Goal: Information Seeking & Learning: Learn about a topic

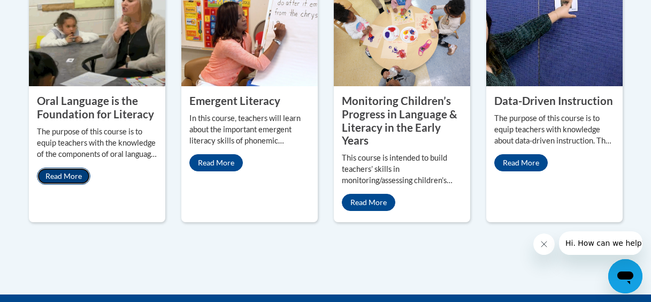
click at [81, 170] on link "Read More" at bounding box center [63, 175] width 53 height 17
